Goal: Task Accomplishment & Management: Manage account settings

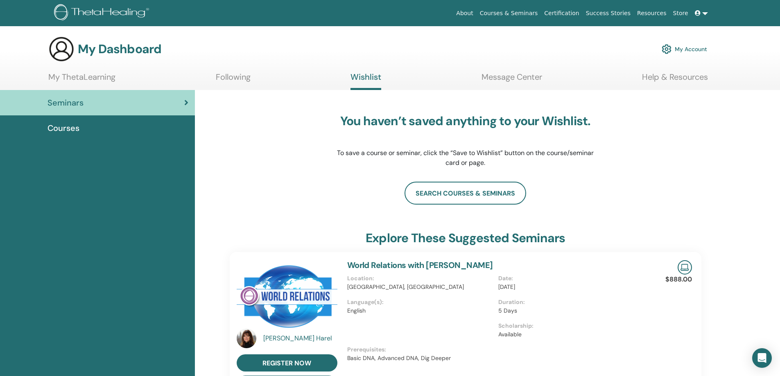
click at [665, 48] on img at bounding box center [667, 49] width 10 height 14
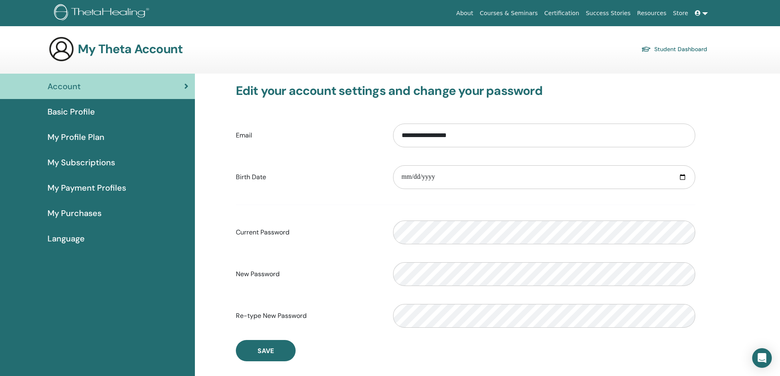
click at [576, 173] on input "date" at bounding box center [544, 177] width 302 height 24
click at [673, 51] on link "Student Dashboard" at bounding box center [674, 48] width 66 height 11
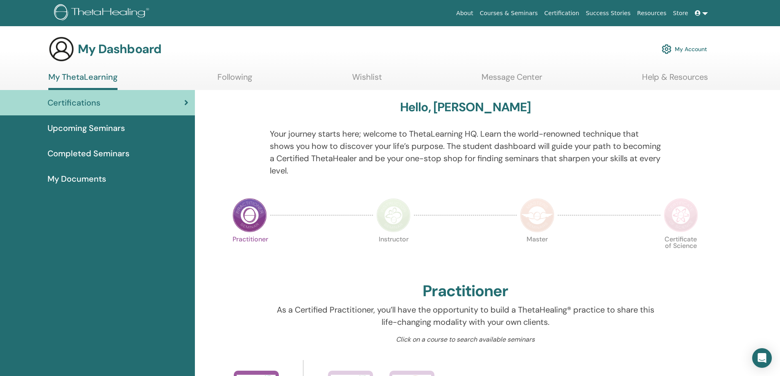
click at [673, 47] on link "My Account" at bounding box center [684, 49] width 45 height 18
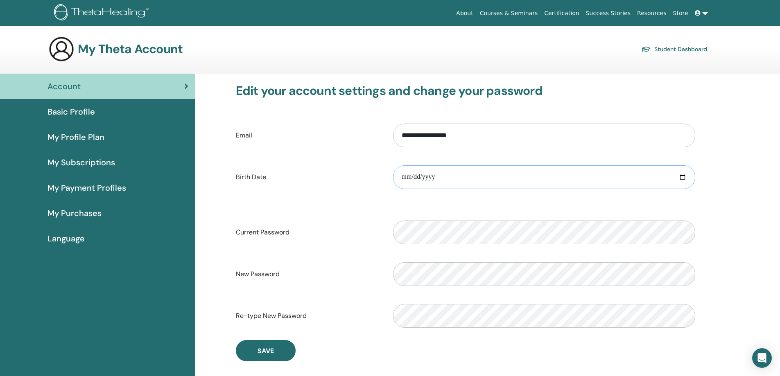
click at [408, 176] on input "date" at bounding box center [544, 177] width 302 height 24
drag, startPoint x: 452, startPoint y: 202, endPoint x: 459, endPoint y: 210, distance: 11.0
click at [452, 203] on form "**********" at bounding box center [465, 226] width 459 height 216
click at [362, 283] on div "New Password Verification password mismatch" at bounding box center [466, 274] width 472 height 35
click at [675, 66] on section "My Theta Account Student Dashboard" at bounding box center [390, 55] width 780 height 38
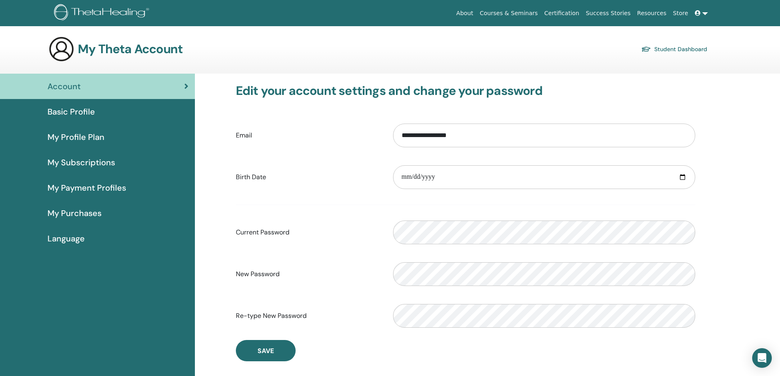
click at [74, 237] on span "Language" at bounding box center [65, 239] width 37 height 12
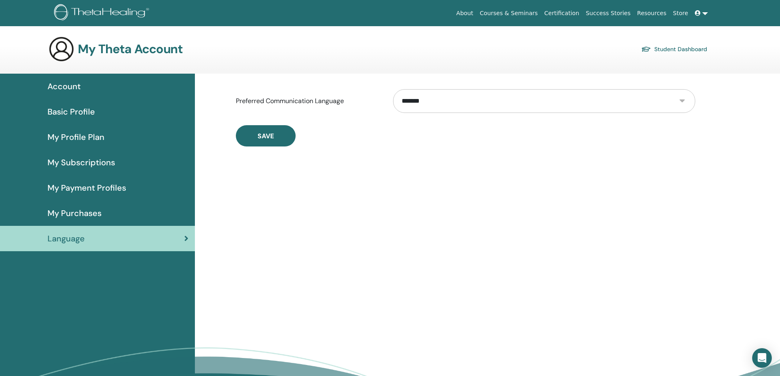
click at [679, 100] on select "**********" at bounding box center [544, 101] width 302 height 24
select select "***"
click at [393, 89] on select "**********" at bounding box center [544, 101] width 302 height 24
click at [270, 137] on span "Save" at bounding box center [266, 136] width 16 height 9
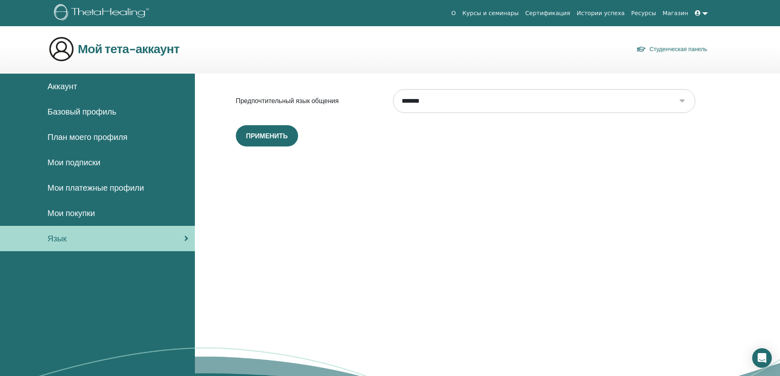
click at [332, 174] on div "**********" at bounding box center [487, 252] width 585 height 356
click at [70, 81] on span "Аккаунт" at bounding box center [61, 86] width 29 height 12
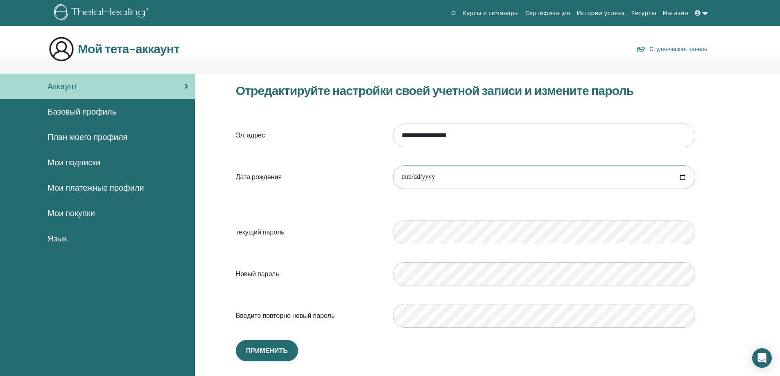
click at [683, 177] on input "date" at bounding box center [544, 177] width 302 height 24
type input "**********"
click at [268, 350] on span "Применить" at bounding box center [267, 351] width 42 height 9
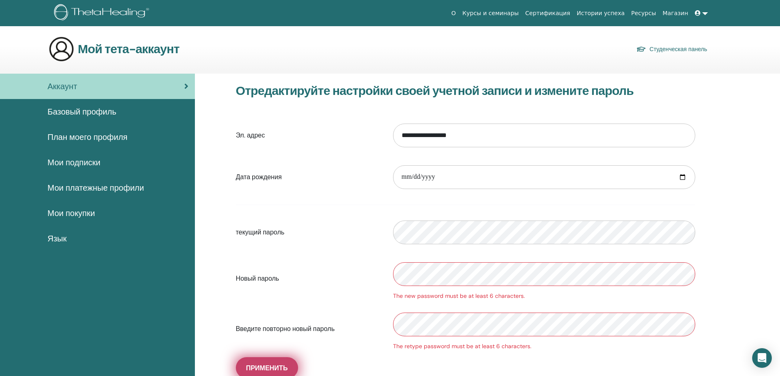
click at [284, 366] on span "Применить" at bounding box center [267, 368] width 42 height 9
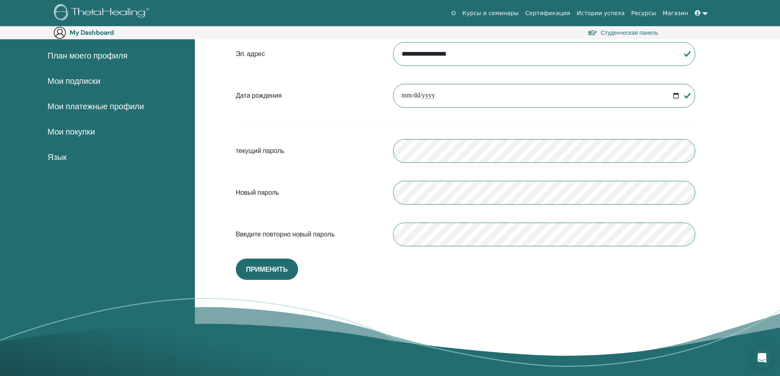
scroll to position [95, 0]
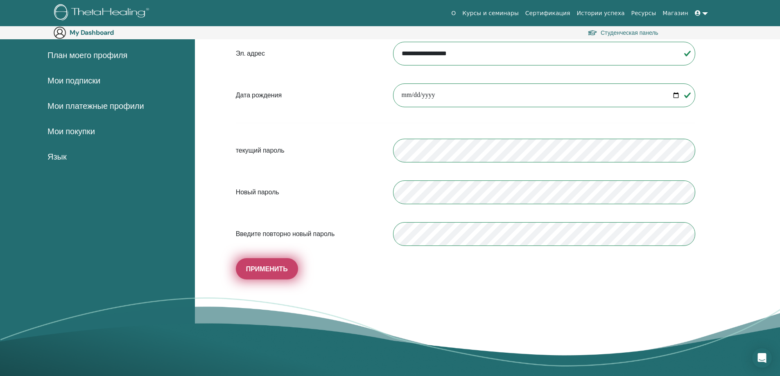
click at [282, 274] on button "Применить" at bounding box center [267, 268] width 62 height 21
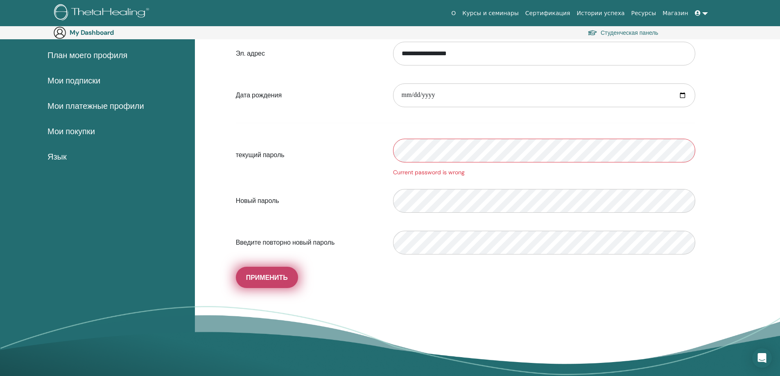
click at [282, 278] on span "Применить" at bounding box center [267, 277] width 42 height 9
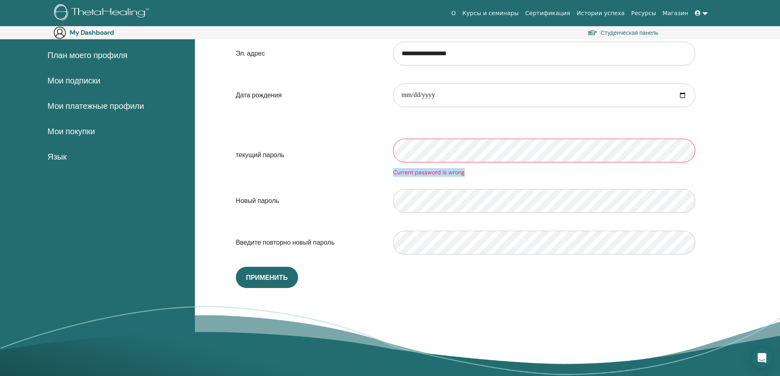
drag, startPoint x: 391, startPoint y: 172, endPoint x: 486, endPoint y: 176, distance: 94.7
click at [486, 176] on div "Current password is wrong" at bounding box center [544, 155] width 314 height 44
copy div "Current password is wrong"
click at [505, 178] on form "**********" at bounding box center [465, 148] width 459 height 224
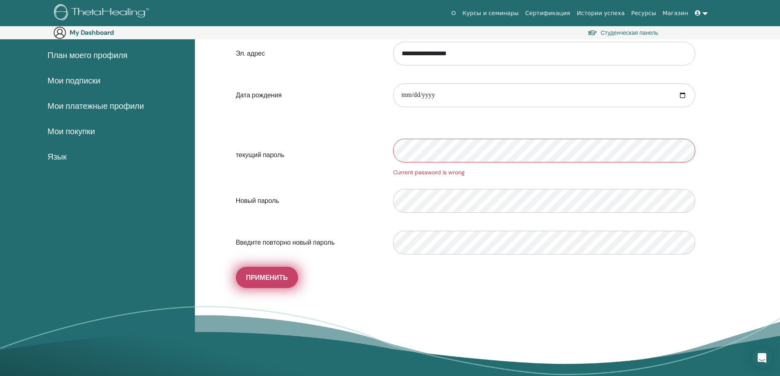
click at [271, 279] on span "Применить" at bounding box center [267, 277] width 42 height 9
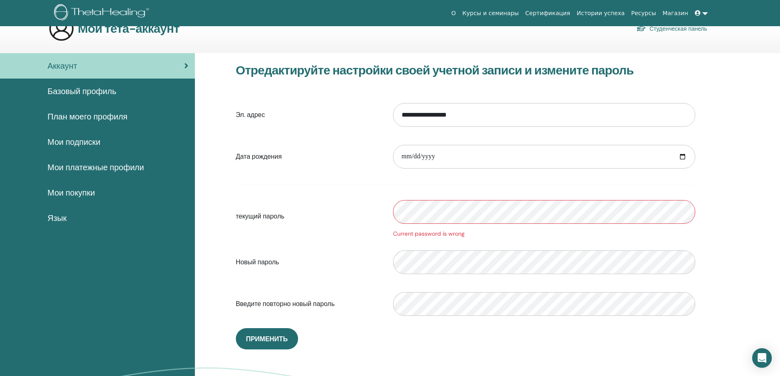
scroll to position [0, 0]
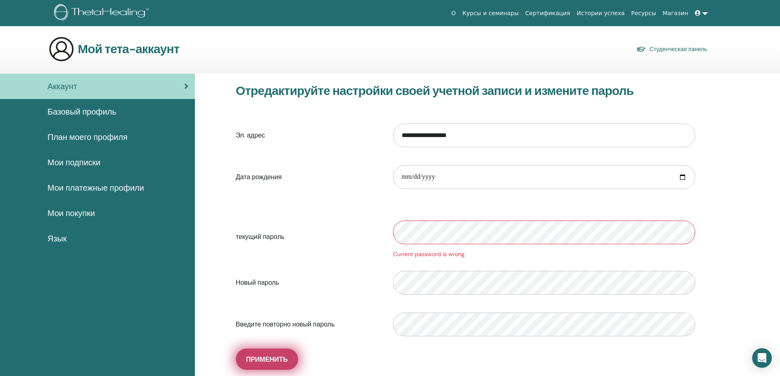
click at [262, 359] on span "Применить" at bounding box center [267, 359] width 42 height 9
click at [675, 50] on link "Студенческая панель" at bounding box center [671, 48] width 71 height 11
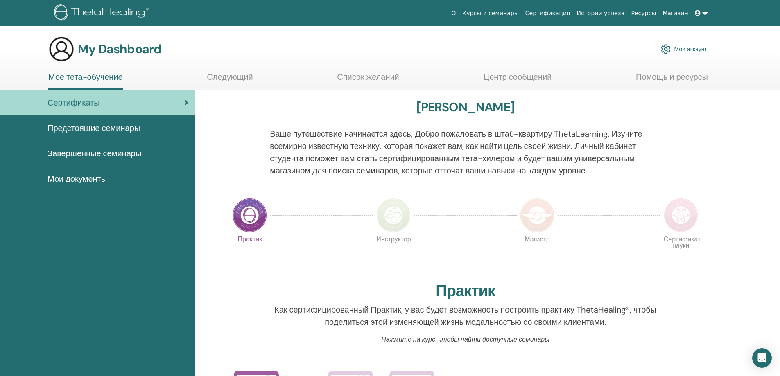
click at [676, 14] on link "Магазин" at bounding box center [675, 13] width 32 height 15
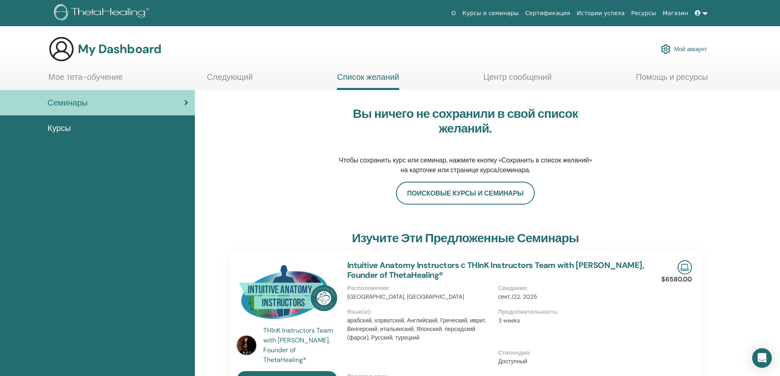
click at [664, 50] on img at bounding box center [666, 49] width 10 height 14
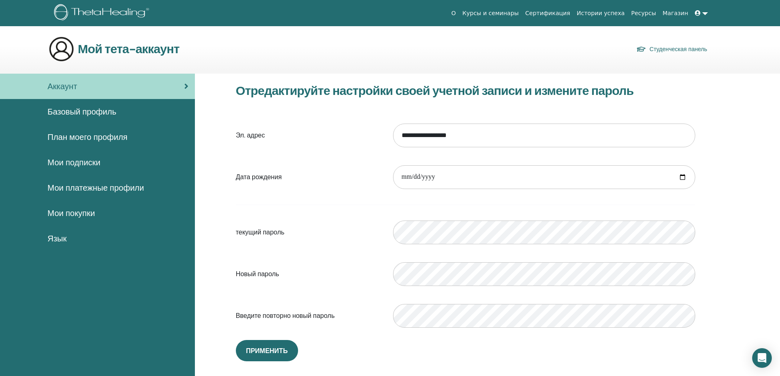
click at [354, 290] on div "Новый пароль Несоответствие пароля подтверждения" at bounding box center [466, 274] width 472 height 35
click at [269, 347] on span "Применить" at bounding box center [267, 351] width 42 height 9
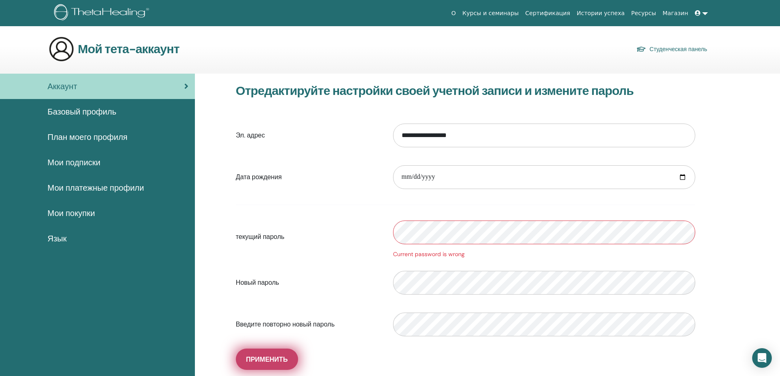
click at [276, 359] on span "Применить" at bounding box center [267, 359] width 42 height 9
click at [261, 361] on span "Применить" at bounding box center [267, 359] width 42 height 9
click at [265, 357] on span "Применить" at bounding box center [267, 359] width 42 height 9
click at [280, 358] on span "Применить" at bounding box center [267, 359] width 42 height 9
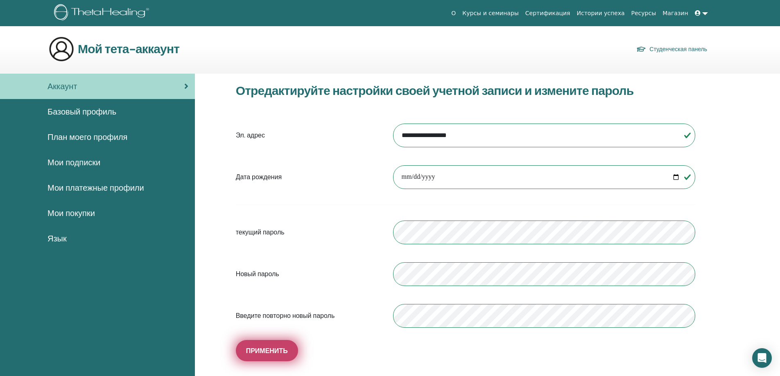
click at [276, 353] on span "Применить" at bounding box center [267, 351] width 42 height 9
click at [350, 338] on div "**********" at bounding box center [466, 223] width 472 height 278
click at [704, 15] on link at bounding box center [701, 13] width 20 height 15
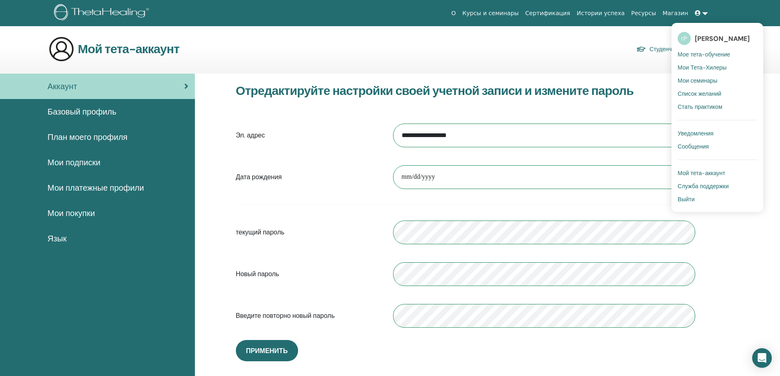
click at [690, 170] on span "Мой тета-аккаунт" at bounding box center [701, 172] width 47 height 7
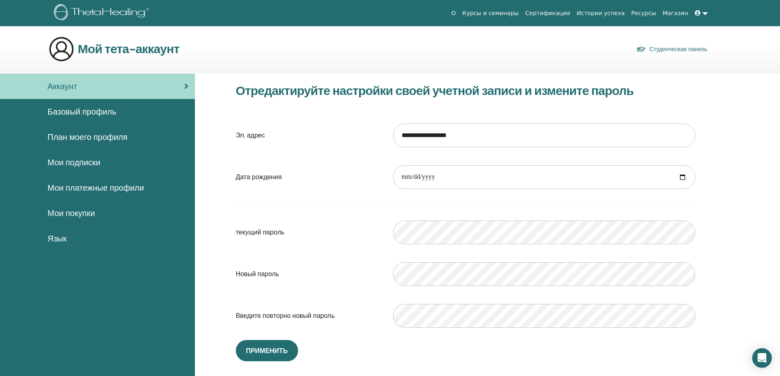
click at [699, 12] on icon at bounding box center [698, 13] width 6 height 6
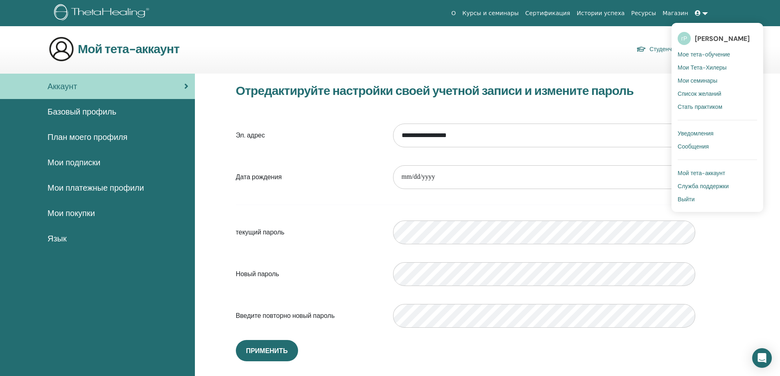
click at [586, 46] on div "Мой тета-аккаунт Студенческая панель" at bounding box center [377, 49] width 659 height 26
